Goal: Task Accomplishment & Management: Manage account settings

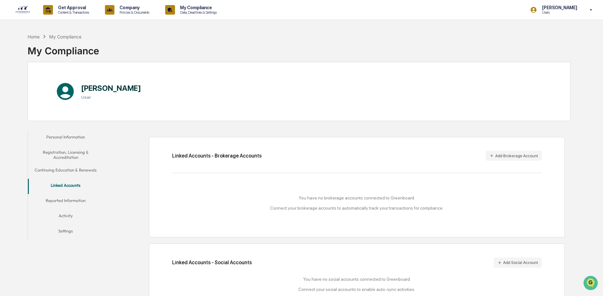
click at [513, 148] on div "Linked Accounts - Brokerage Accounts Add Brokerage Account You have no brokerag…" at bounding box center [357, 187] width 416 height 100
click at [513, 149] on div "Linked Accounts - Brokerage Accounts Add Brokerage Account You have no brokerag…" at bounding box center [357, 187] width 416 height 100
click at [513, 154] on button "Add Brokerage Account" at bounding box center [514, 155] width 56 height 10
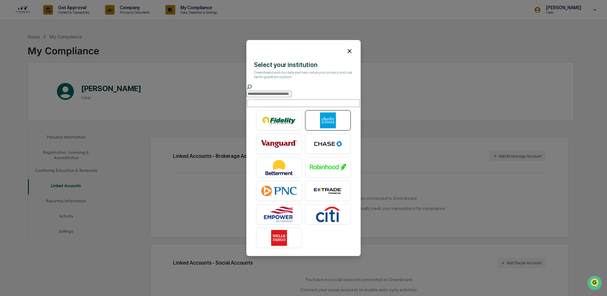
click at [331, 121] on img at bounding box center [328, 120] width 36 height 16
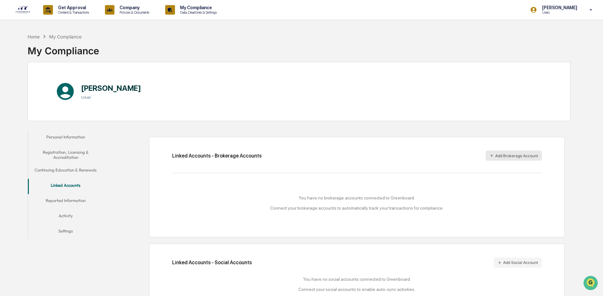
click at [509, 154] on button "Add Brokerage Account" at bounding box center [514, 155] width 56 height 10
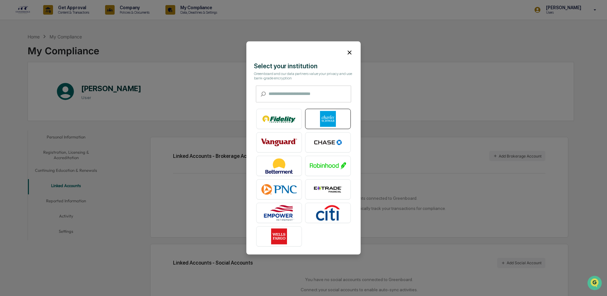
click at [323, 128] on div at bounding box center [328, 119] width 46 height 20
